Goal: Check status: Check status

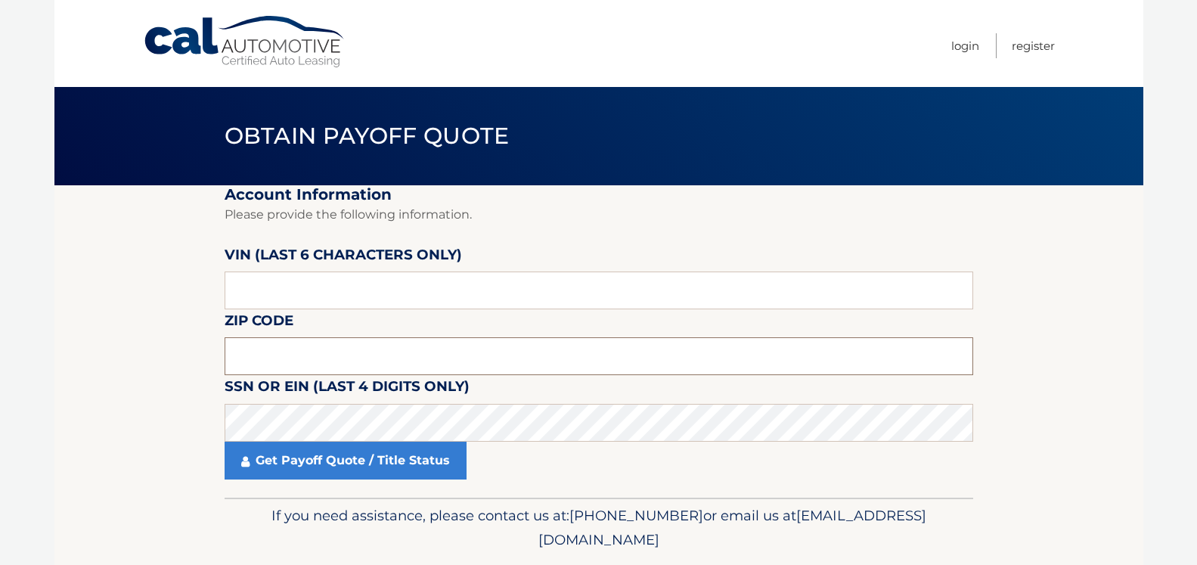
click at [272, 352] on input "text" at bounding box center [599, 356] width 749 height 38
drag, startPoint x: 297, startPoint y: 286, endPoint x: 312, endPoint y: 296, distance: 18.0
click at [312, 296] on input "text" at bounding box center [599, 291] width 749 height 38
drag, startPoint x: 275, startPoint y: 290, endPoint x: 197, endPoint y: 290, distance: 78.7
click at [225, 290] on input "text" at bounding box center [599, 291] width 749 height 38
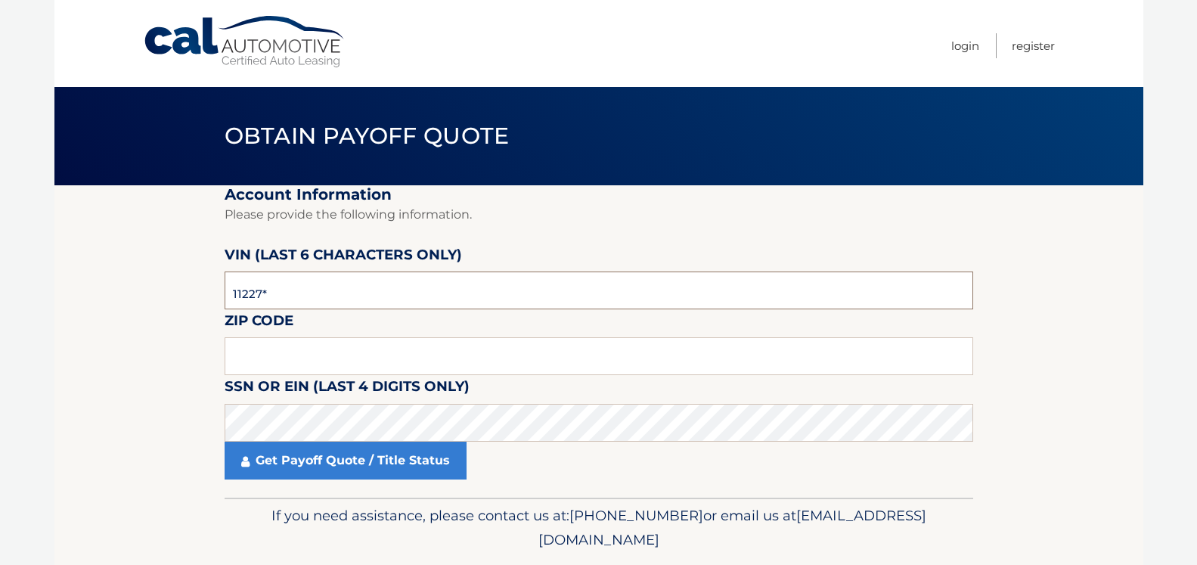
type input "112271"
click at [279, 362] on input "text" at bounding box center [599, 356] width 749 height 38
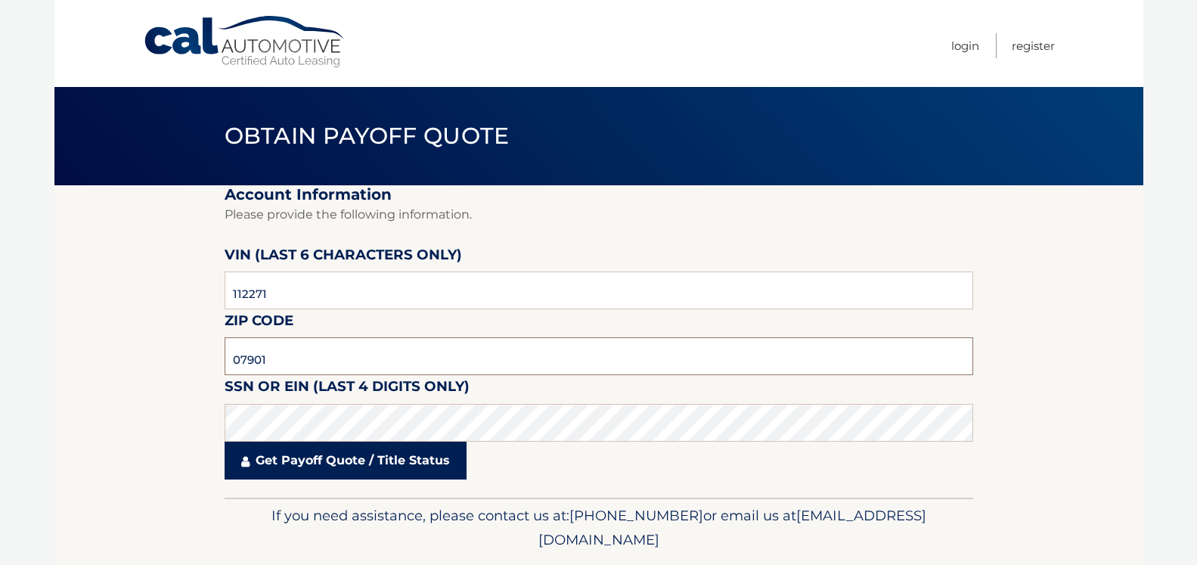
type input "07901"
click at [329, 470] on link "Get Payoff Quote / Title Status" at bounding box center [346, 461] width 242 height 38
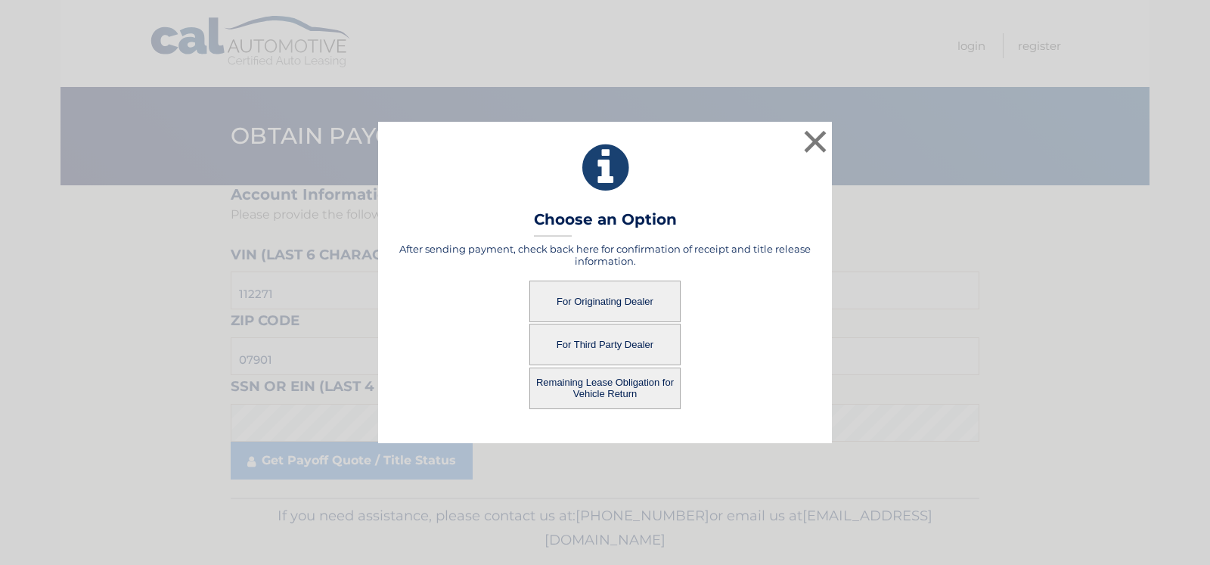
click at [598, 308] on button "For Originating Dealer" at bounding box center [604, 302] width 151 height 42
click at [601, 302] on button "For Originating Dealer" at bounding box center [604, 302] width 151 height 42
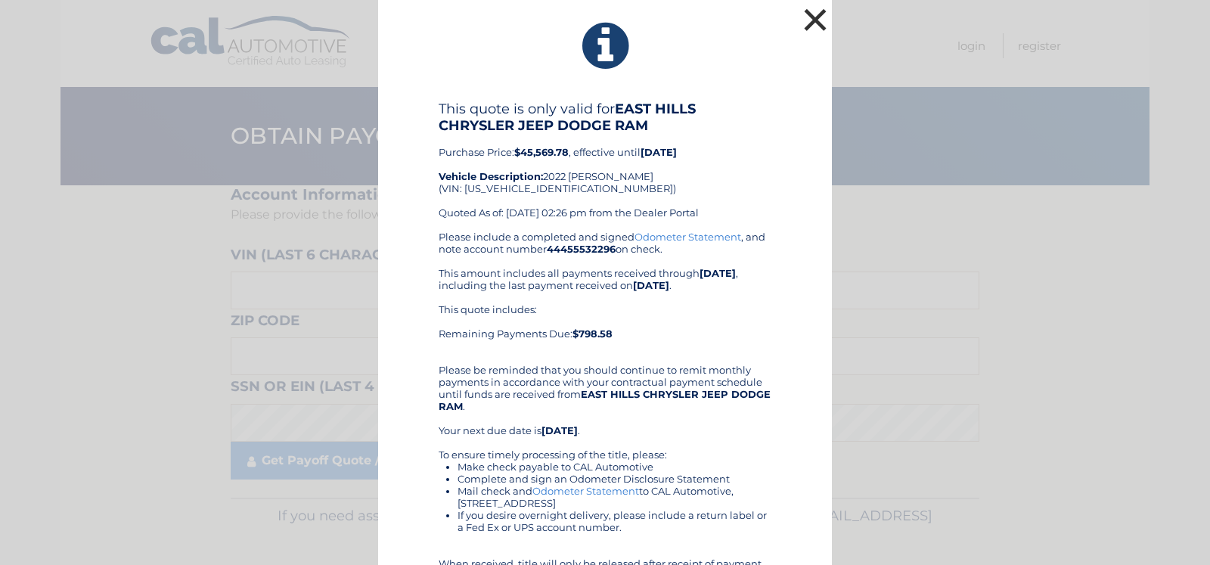
click at [809, 23] on button "×" at bounding box center [815, 20] width 30 height 30
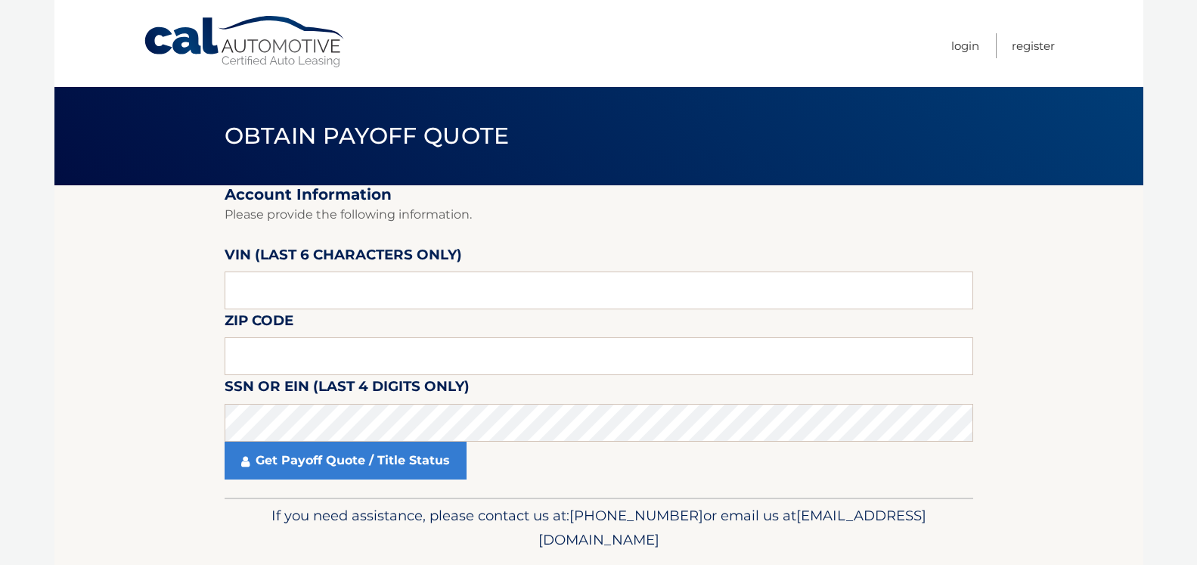
click at [210, 39] on link "Cal Automotive" at bounding box center [245, 42] width 204 height 54
